Goal: Task Accomplishment & Management: Use online tool/utility

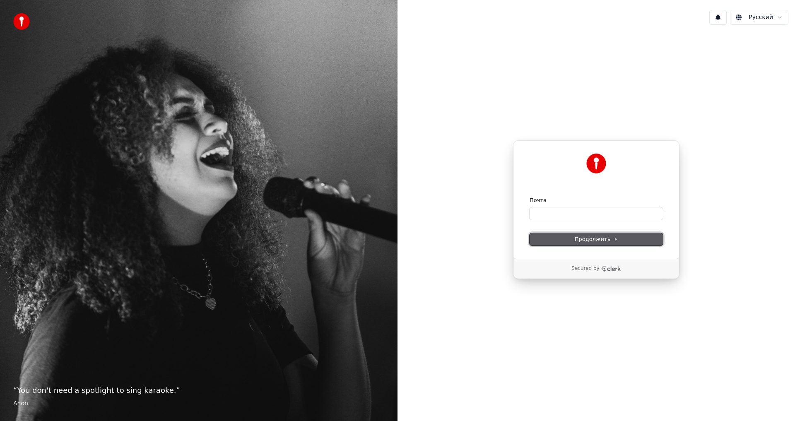
click at [630, 238] on button "Продолжить" at bounding box center [595, 239] width 133 height 12
click at [621, 234] on button "Продолжить" at bounding box center [595, 239] width 133 height 12
click at [589, 216] on input "Почта" at bounding box center [595, 213] width 133 height 12
type input "*"
click at [608, 239] on span "Продолжить" at bounding box center [595, 238] width 43 height 7
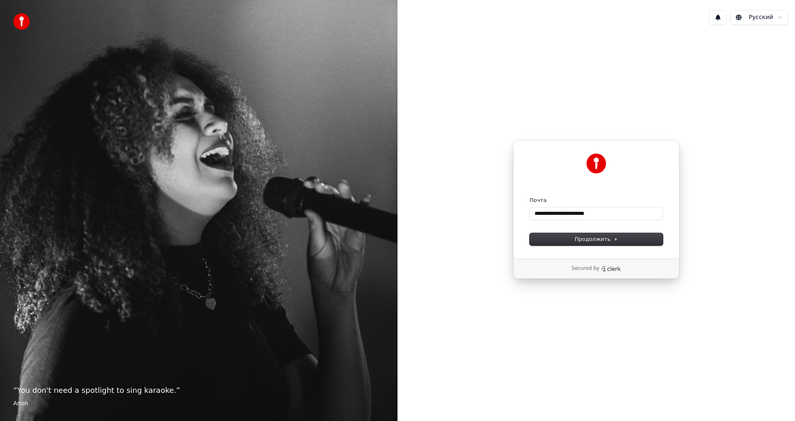
type input "**********"
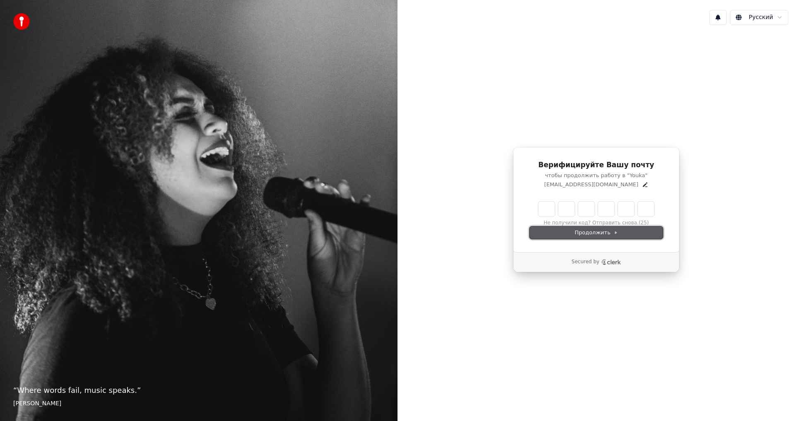
click at [615, 234] on span "Продолжить" at bounding box center [595, 232] width 43 height 7
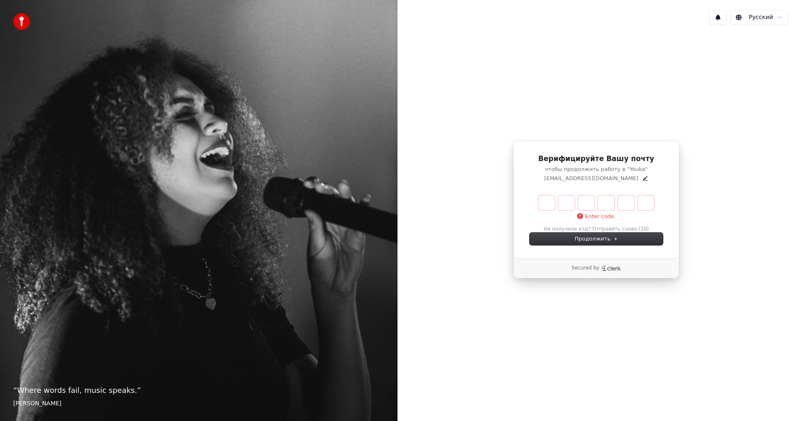
click at [550, 197] on input "Enter verification code" at bounding box center [596, 202] width 116 height 15
type input "******"
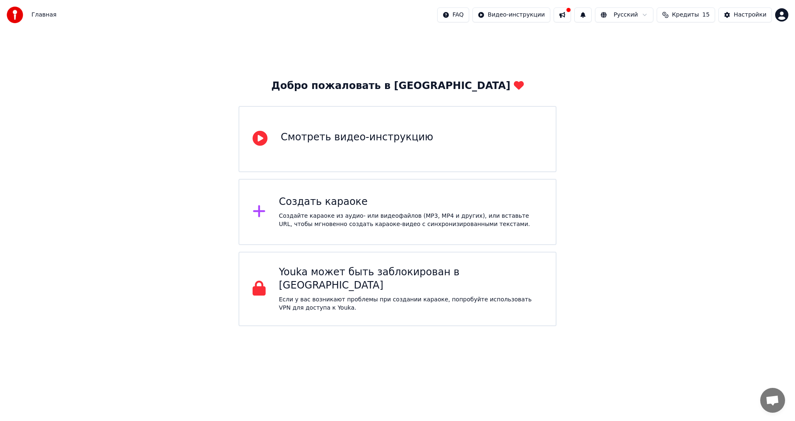
click at [363, 204] on div "Создать караоке" at bounding box center [411, 201] width 264 height 13
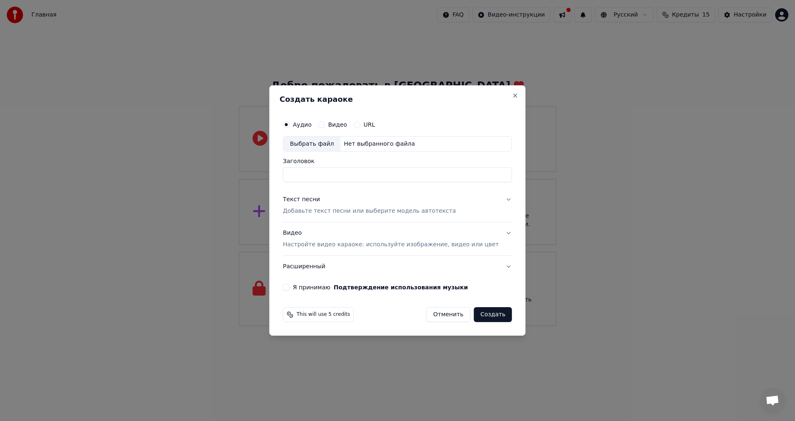
click at [483, 321] on button "Создать" at bounding box center [492, 314] width 38 height 15
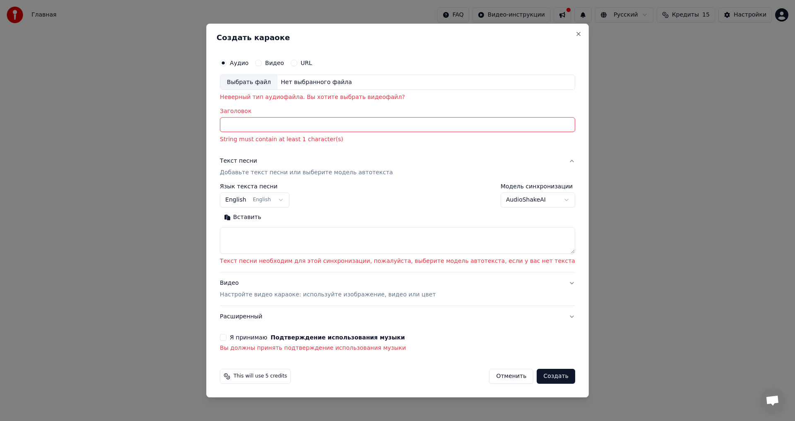
click at [384, 128] on input "Заголовок" at bounding box center [397, 125] width 355 height 15
click at [262, 63] on button "Видео" at bounding box center [258, 63] width 7 height 7
click at [248, 65] on div "Аудио" at bounding box center [234, 63] width 29 height 7
click at [226, 63] on button "Аудио" at bounding box center [223, 63] width 7 height 7
click at [306, 125] on input "Заголовок" at bounding box center [397, 125] width 355 height 15
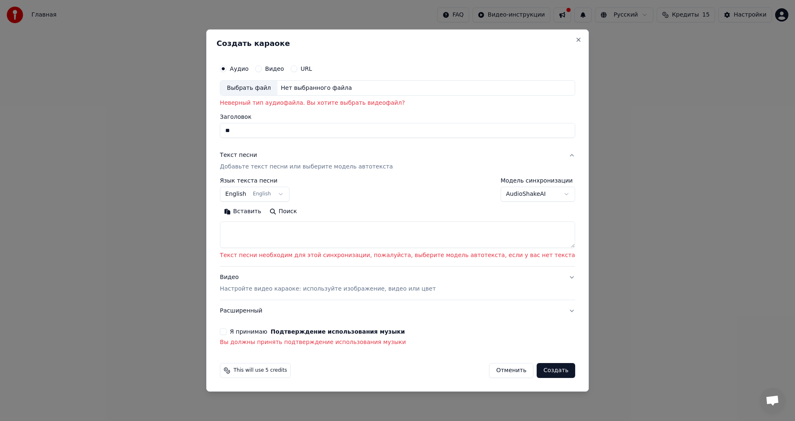
type input "*"
type input "****"
click at [220, 205] on button "Вставить" at bounding box center [243, 211] width 46 height 13
click at [536, 372] on button "Создать" at bounding box center [555, 370] width 38 height 15
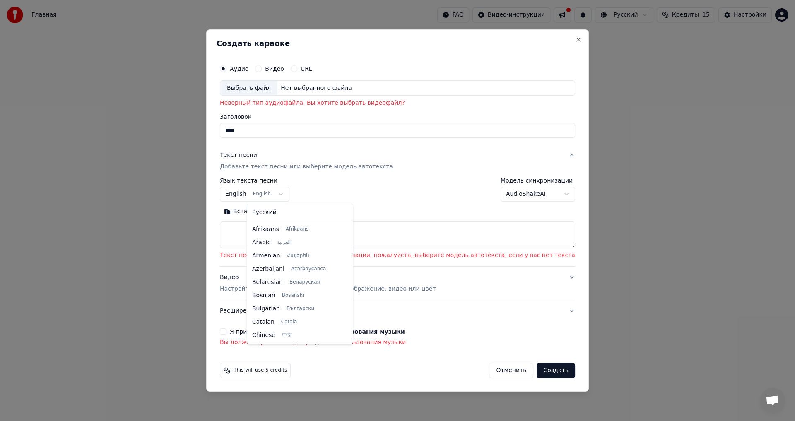
click at [303, 193] on body "Главная FAQ Видео-инструкции Русский Кредиты 15 Настройки Добро пожаловать в Yo…" at bounding box center [397, 163] width 795 height 326
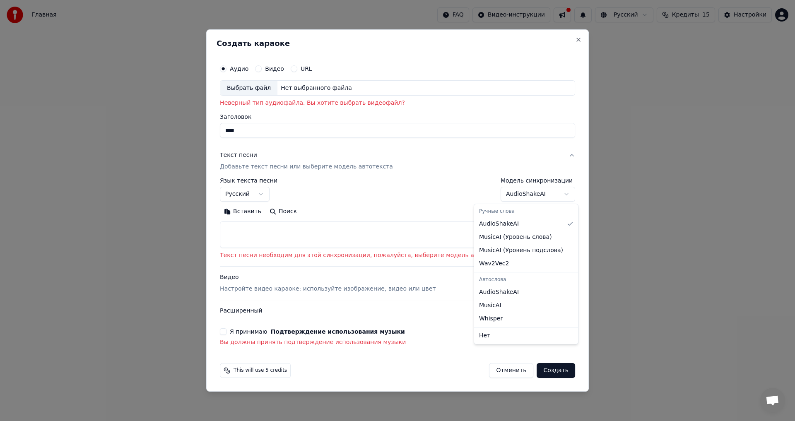
click at [540, 195] on body "Главная FAQ Видео-инструкции Русский Кредиты 15 Настройки Добро пожаловать в Yo…" at bounding box center [397, 163] width 795 height 326
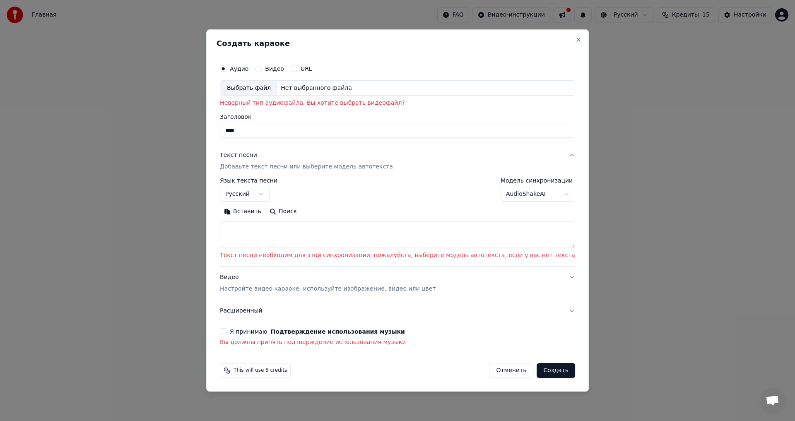
click at [394, 326] on body "Главная FAQ Видео-инструкции Русский Кредиты 15 Настройки Добро пожаловать в Yo…" at bounding box center [397, 163] width 795 height 326
drag, startPoint x: 252, startPoint y: 333, endPoint x: 257, endPoint y: 334, distance: 5.2
click at [255, 334] on div "Я принимаю Подтверждение использования музыки" at bounding box center [397, 331] width 355 height 7
click at [226, 332] on button "Я принимаю Подтверждение использования музыки" at bounding box center [223, 331] width 7 height 7
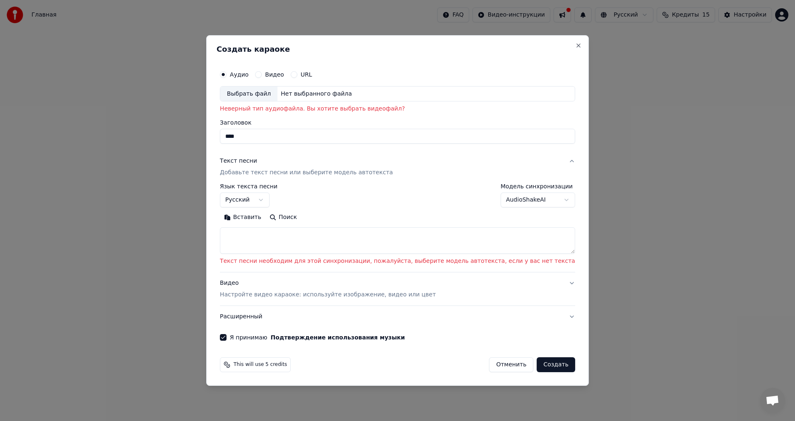
click at [536, 365] on button "Создать" at bounding box center [555, 364] width 38 height 15
select select "**"
click at [360, 243] on textarea at bounding box center [397, 241] width 355 height 26
click at [575, 45] on button "Close" at bounding box center [578, 45] width 7 height 7
select select
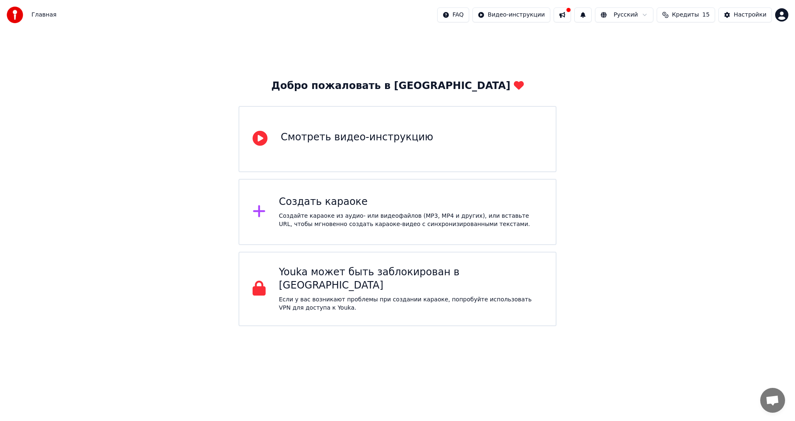
click at [433, 157] on div "Смотреть видео-инструкцию" at bounding box center [397, 139] width 318 height 66
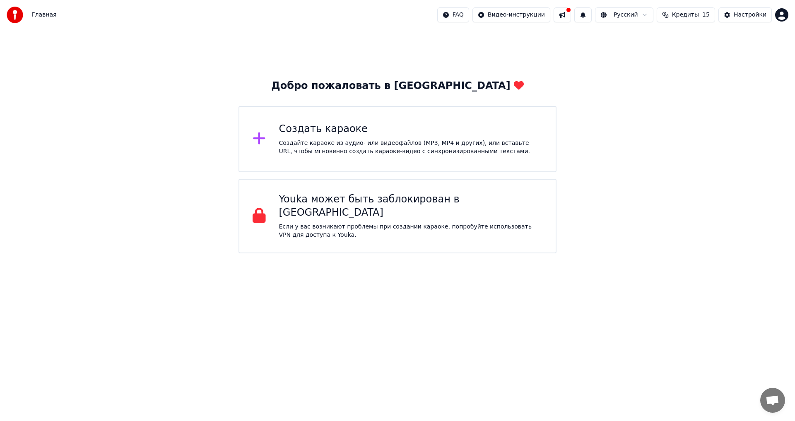
click at [330, 148] on div "Создайте караоке из аудио- или видеофайлов (MP3, MP4 и других), или вставьте UR…" at bounding box center [411, 147] width 264 height 17
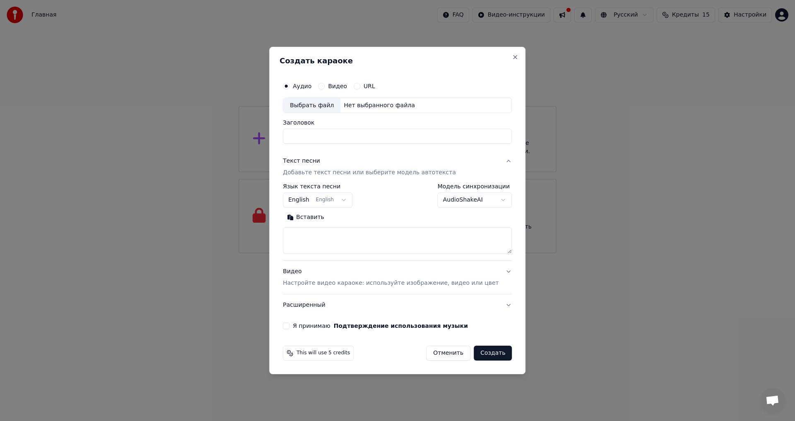
click at [319, 108] on div "Выбрать файл" at bounding box center [311, 105] width 57 height 15
click at [478, 352] on button "Создать" at bounding box center [492, 353] width 38 height 15
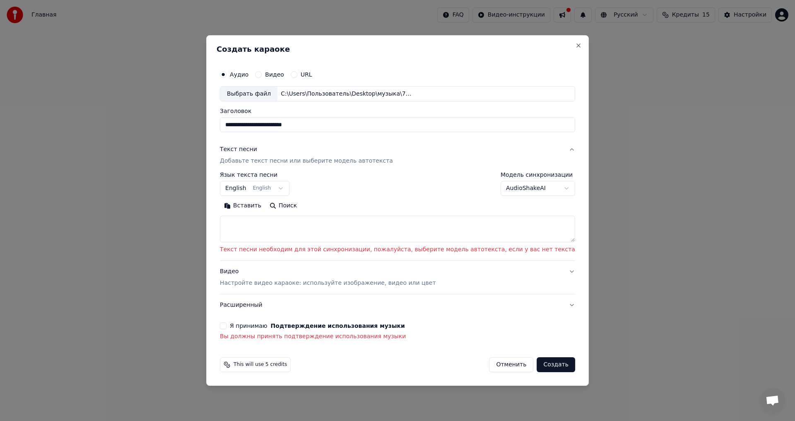
click at [226, 328] on button "Я принимаю Подтверждение использования музыки" at bounding box center [223, 325] width 7 height 7
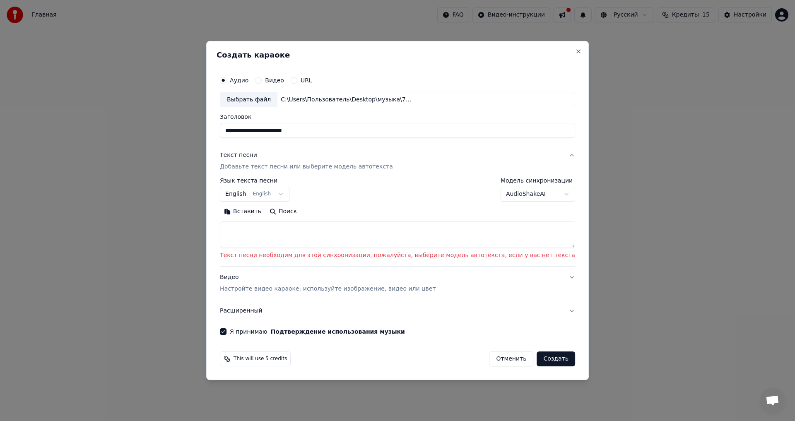
click at [537, 358] on button "Создать" at bounding box center [555, 358] width 38 height 15
click at [380, 232] on textarea at bounding box center [397, 235] width 355 height 26
click at [545, 246] on textarea at bounding box center [397, 235] width 355 height 26
click at [276, 102] on div "Выбрать файл" at bounding box center [248, 99] width 57 height 15
type input "**********"
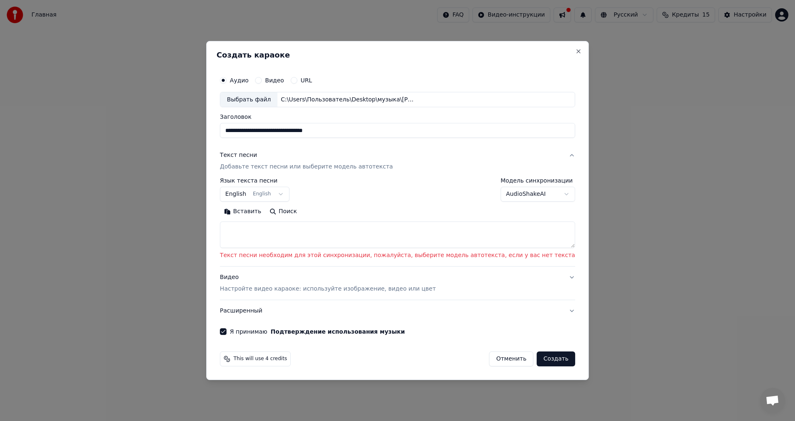
click at [278, 238] on textarea at bounding box center [397, 235] width 355 height 26
click at [301, 213] on button "Поиск" at bounding box center [283, 211] width 36 height 13
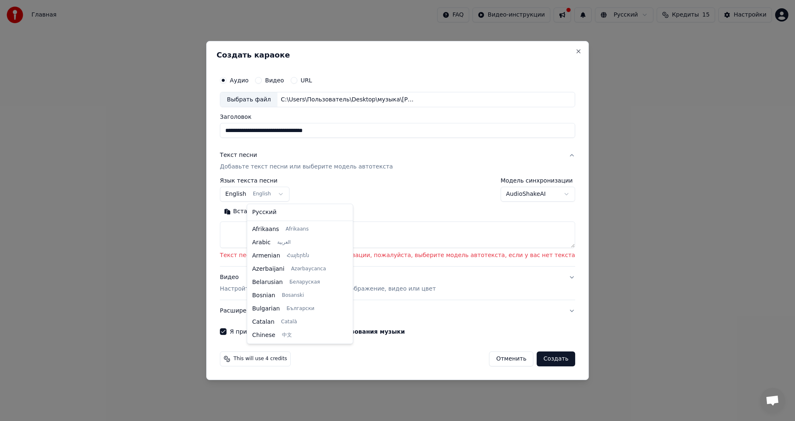
click at [302, 193] on body "**********" at bounding box center [397, 126] width 795 height 253
drag, startPoint x: 290, startPoint y: 211, endPoint x: 287, endPoint y: 215, distance: 4.7
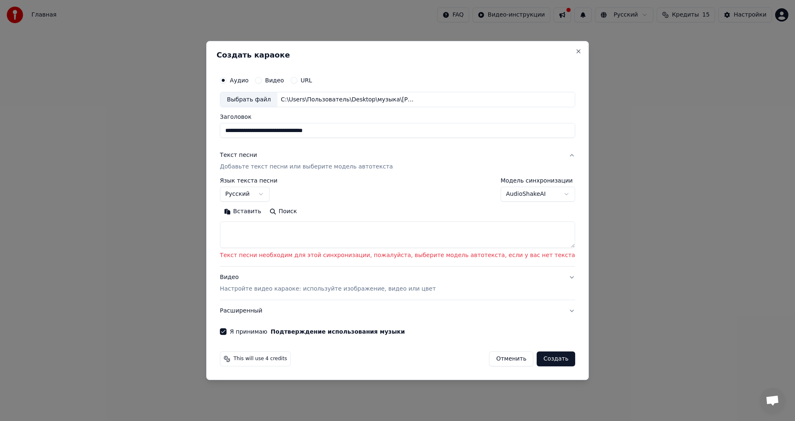
click at [301, 211] on button "Поиск" at bounding box center [283, 211] width 36 height 13
click at [263, 209] on button "Вставить" at bounding box center [243, 211] width 46 height 13
click at [265, 209] on button "Вставить" at bounding box center [243, 211] width 46 height 13
click at [302, 191] on body "**********" at bounding box center [397, 126] width 795 height 253
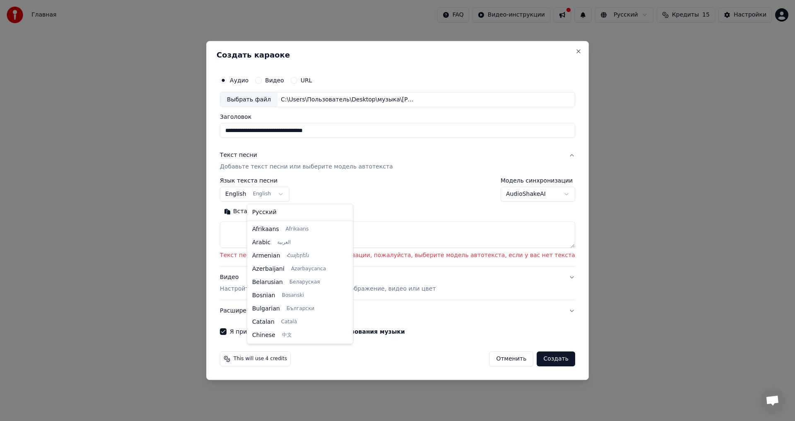
scroll to position [66, 0]
select select "**"
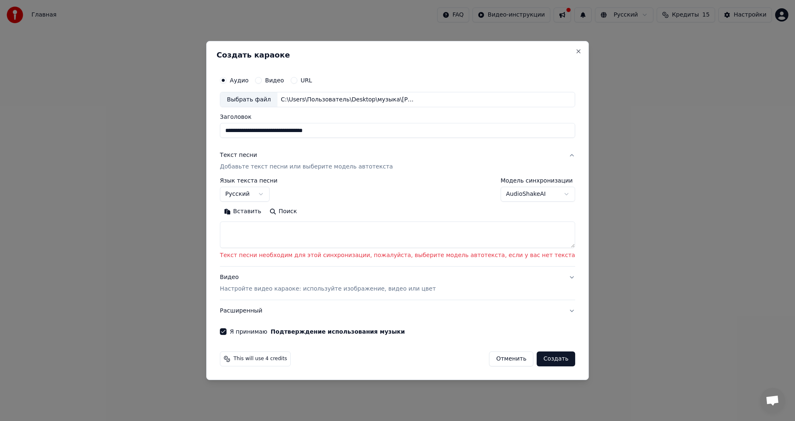
click at [301, 213] on button "Поиск" at bounding box center [283, 211] width 36 height 13
click at [297, 79] on button "URL" at bounding box center [294, 80] width 7 height 7
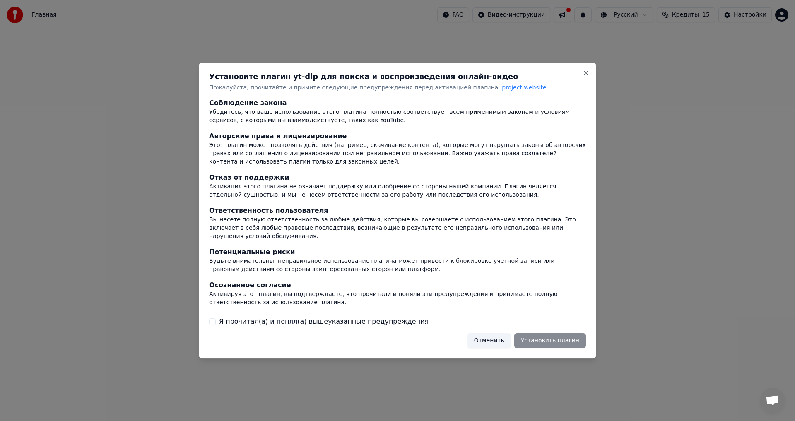
click at [549, 333] on div "Отменить Установить плагин" at bounding box center [526, 340] width 118 height 15
drag, startPoint x: 212, startPoint y: 317, endPoint x: 222, endPoint y: 319, distance: 10.5
click at [218, 319] on div "Я прочитал(а) и понял(а) вышеуказанные предупреждения" at bounding box center [397, 322] width 377 height 10
click at [211, 319] on button "Я прочитал(а) и понял(а) вышеуказанные предупреждения" at bounding box center [212, 321] width 7 height 7
click at [568, 334] on button "Установить плагин" at bounding box center [550, 340] width 72 height 15
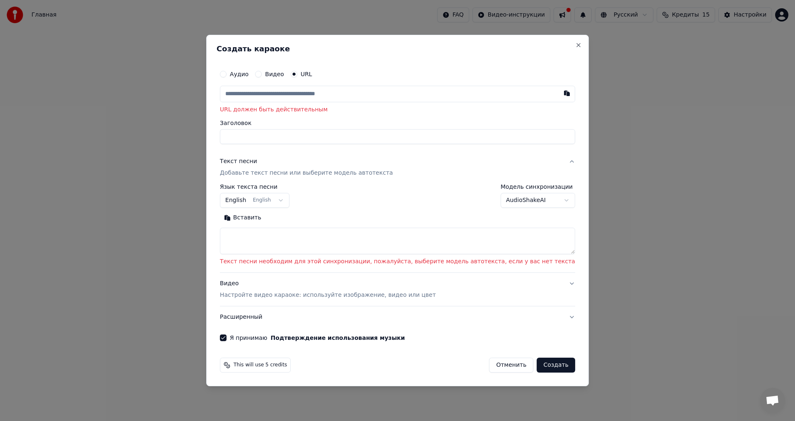
click at [304, 199] on body "**********" at bounding box center [397, 126] width 795 height 253
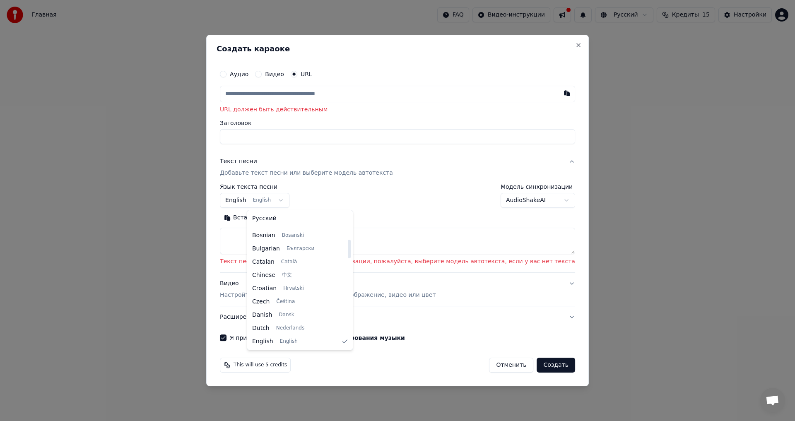
select select "**"
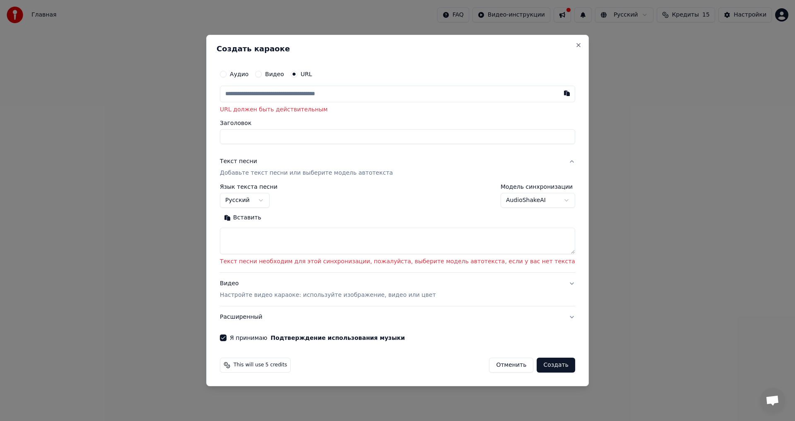
click at [306, 96] on input "text" at bounding box center [397, 94] width 355 height 17
click at [317, 96] on input "text" at bounding box center [397, 94] width 355 height 17
click at [313, 111] on p "URL должен быть действительным" at bounding box center [397, 110] width 355 height 8
click at [284, 76] on div "Видео" at bounding box center [269, 74] width 29 height 7
click at [262, 74] on button "Видео" at bounding box center [258, 74] width 7 height 7
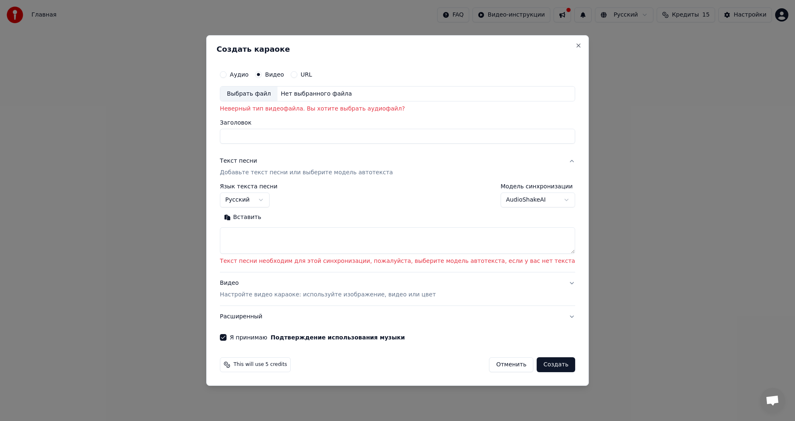
click at [226, 73] on button "Аудио" at bounding box center [223, 74] width 7 height 7
click at [337, 92] on div "Нет выбранного файла" at bounding box center [316, 94] width 78 height 8
type input "**********"
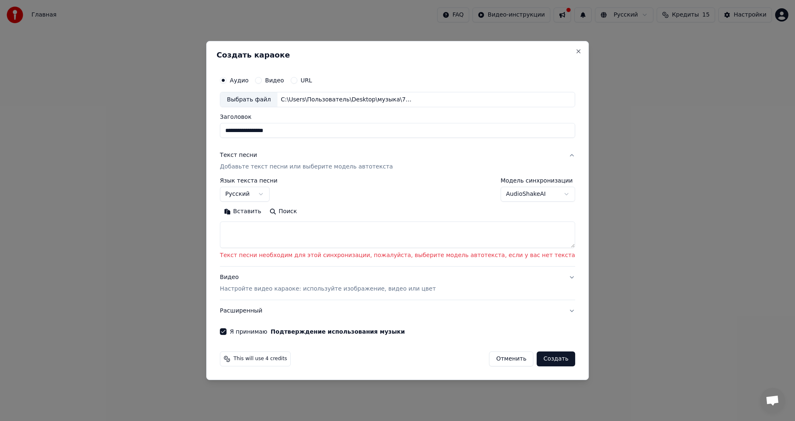
click at [301, 214] on button "Поиск" at bounding box center [283, 211] width 36 height 13
click at [361, 242] on textarea at bounding box center [397, 235] width 355 height 26
click at [265, 211] on button "Вставить" at bounding box center [243, 211] width 46 height 13
click at [264, 217] on button "Вставить" at bounding box center [243, 211] width 46 height 13
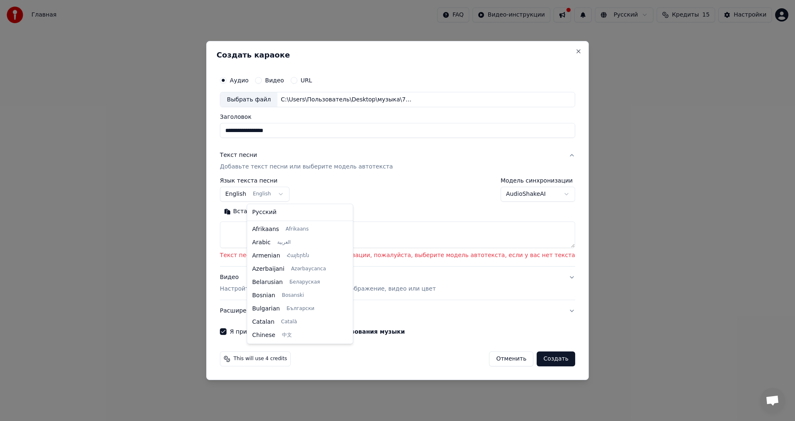
click at [299, 194] on body "**********" at bounding box center [397, 126] width 795 height 253
select select "**"
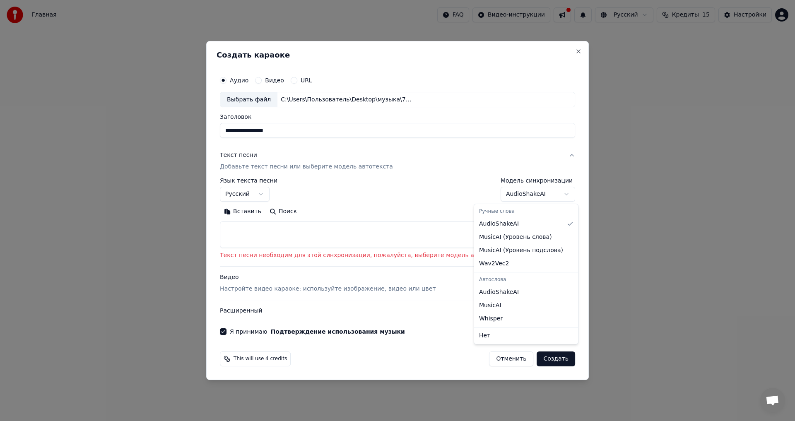
click at [538, 192] on body "**********" at bounding box center [397, 126] width 795 height 253
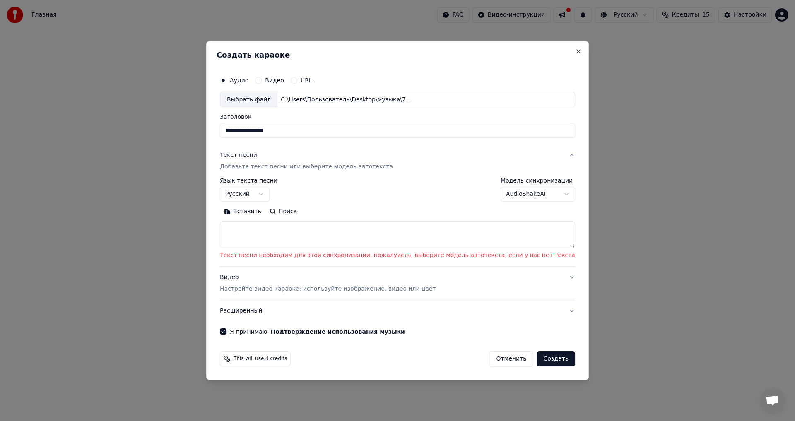
click at [533, 253] on body "**********" at bounding box center [397, 126] width 795 height 253
click at [575, 53] on button "Close" at bounding box center [578, 51] width 7 height 7
select select
